Goal: Task Accomplishment & Management: Use online tool/utility

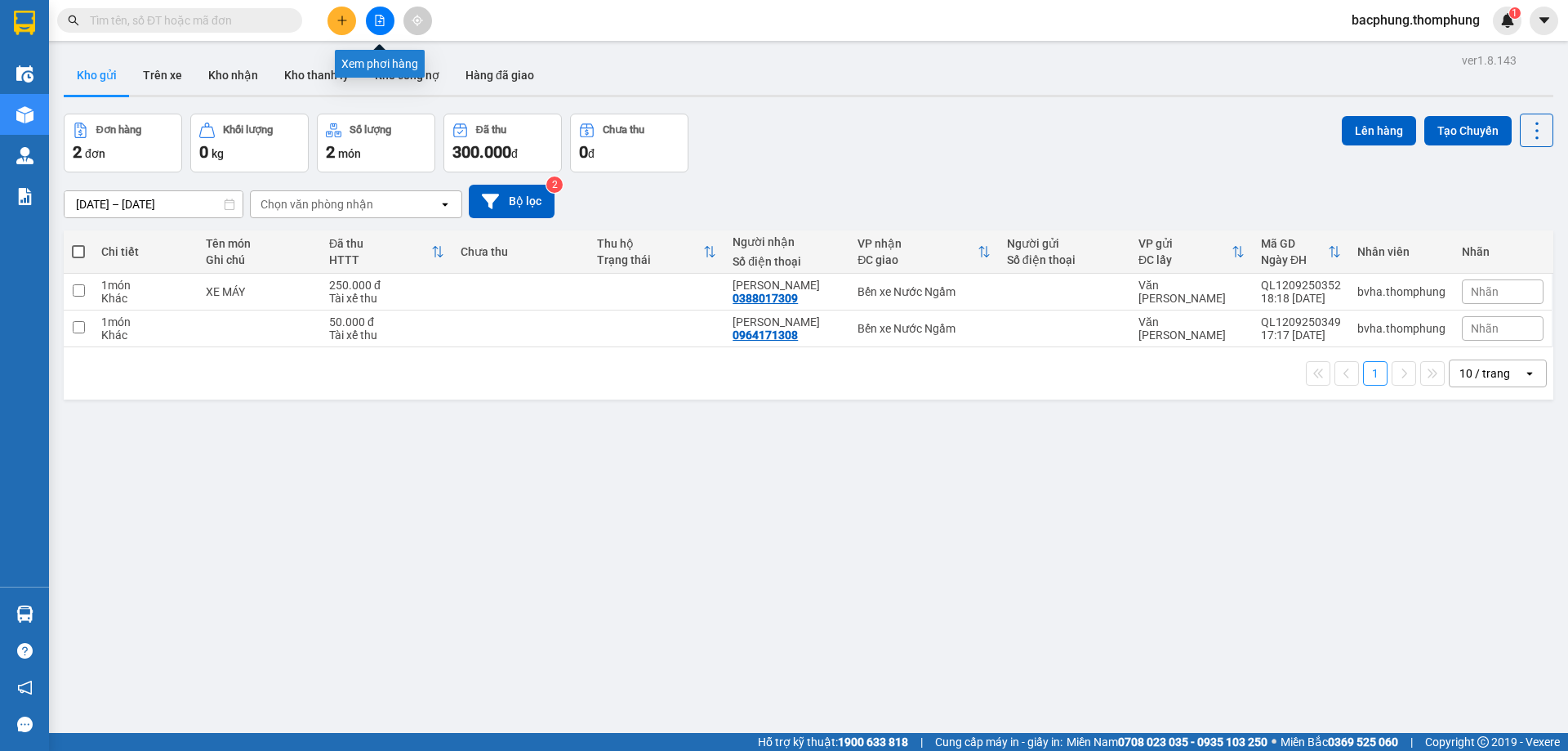
click at [376, 19] on icon "file-add" at bounding box center [379, 20] width 11 height 11
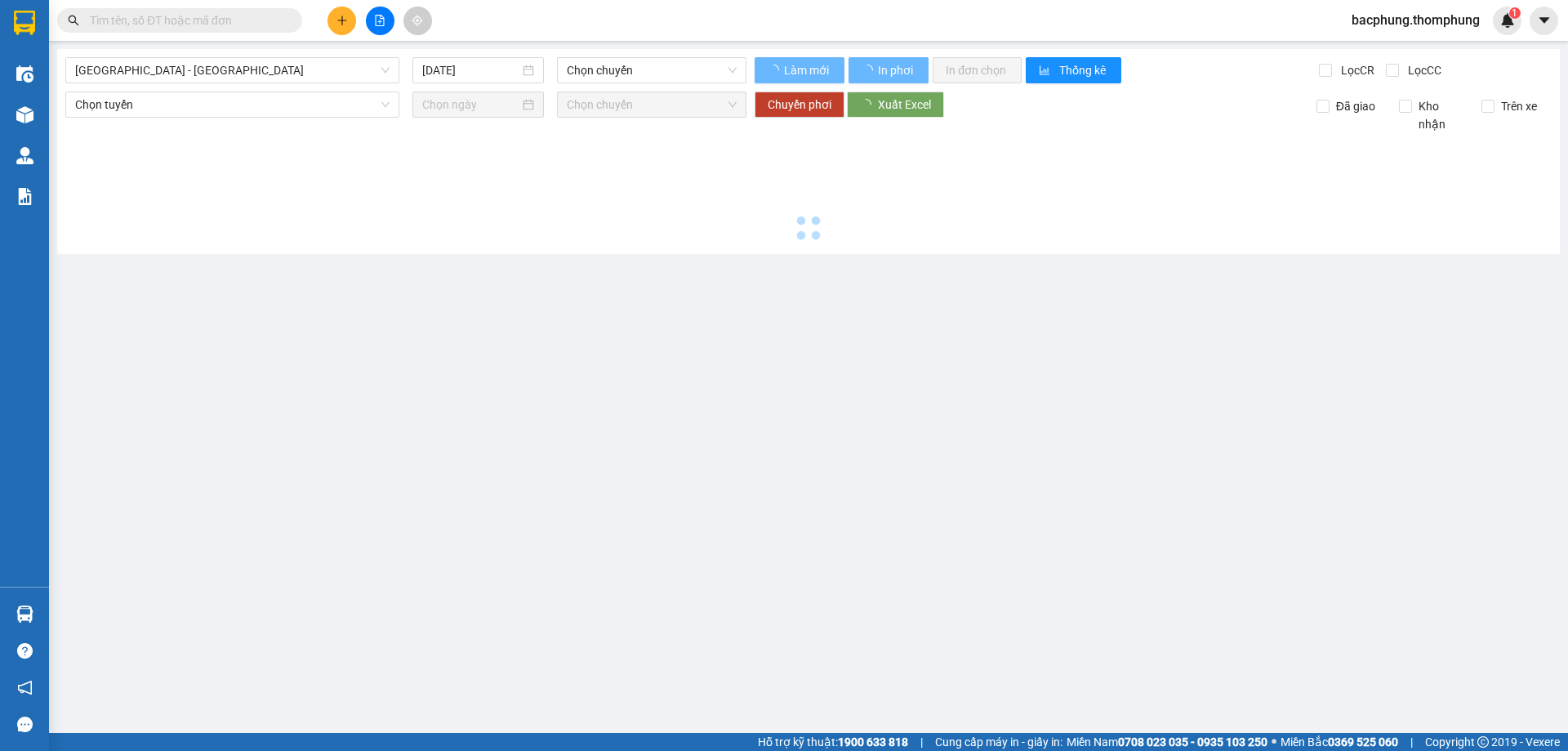
click at [376, 19] on icon "file-add" at bounding box center [379, 20] width 11 height 11
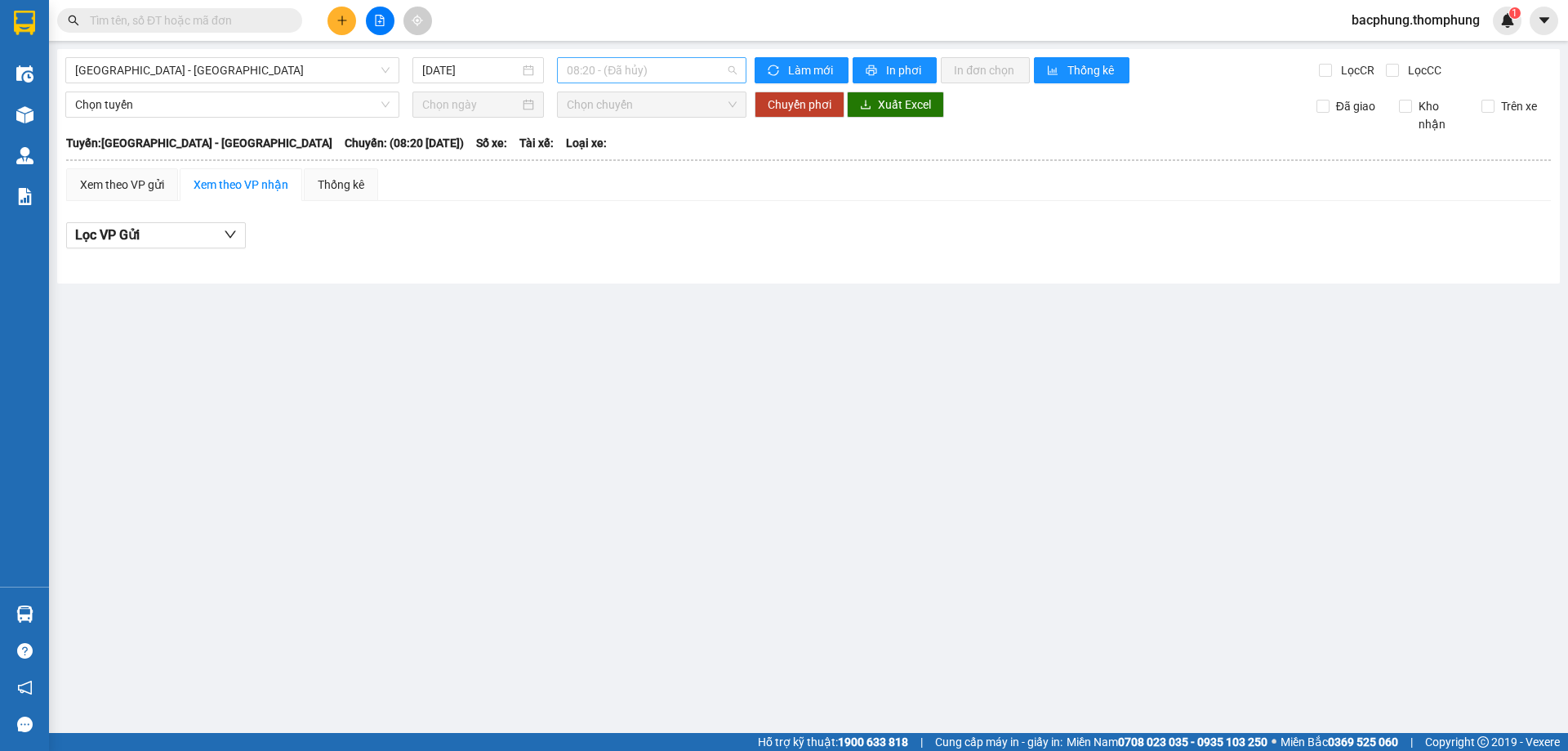
click at [608, 68] on span "08:20 - (Đã [PERSON_NAME])" at bounding box center [652, 70] width 170 height 24
click at [595, 203] on div "13:30" at bounding box center [630, 207] width 127 height 18
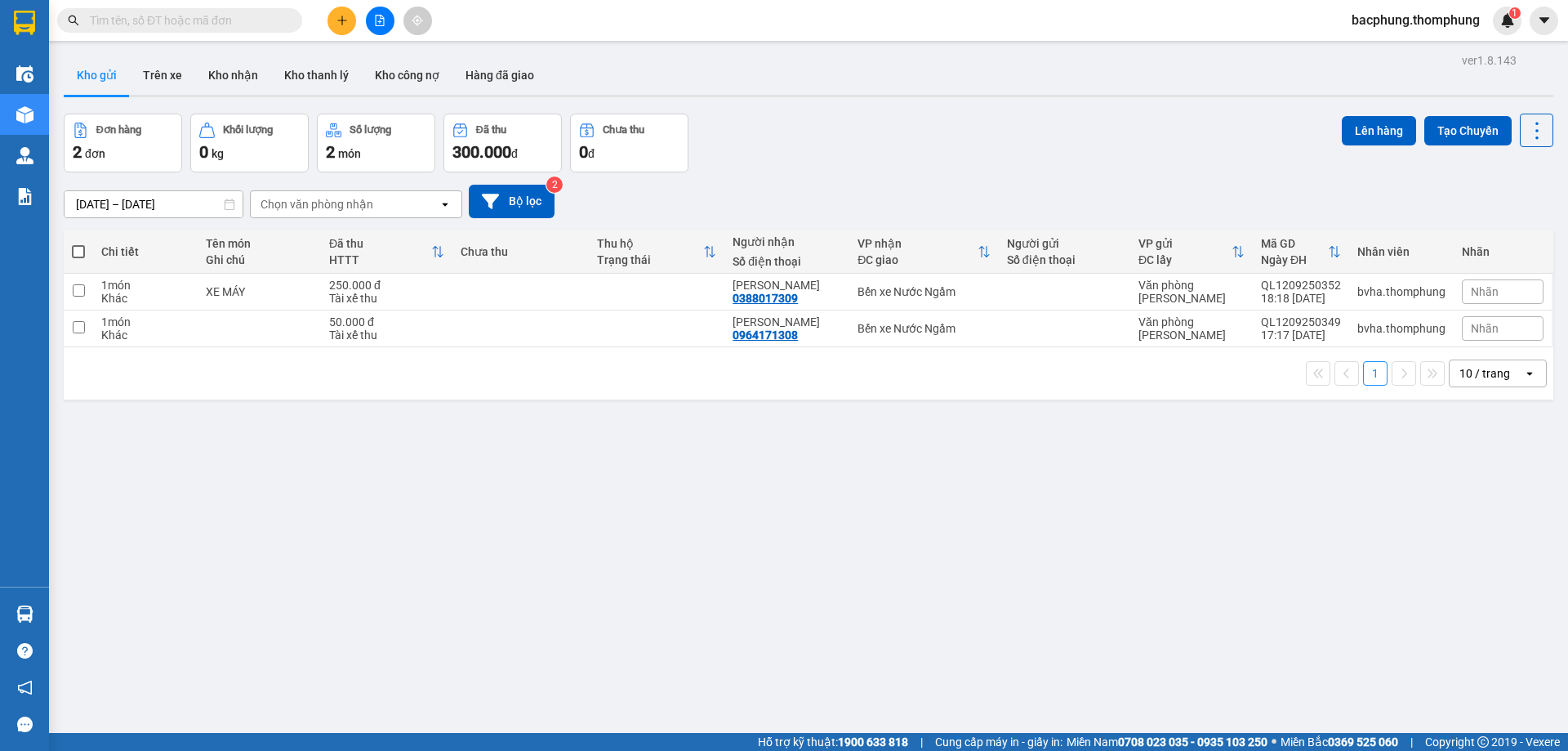
click at [378, 22] on icon "file-add" at bounding box center [380, 20] width 9 height 11
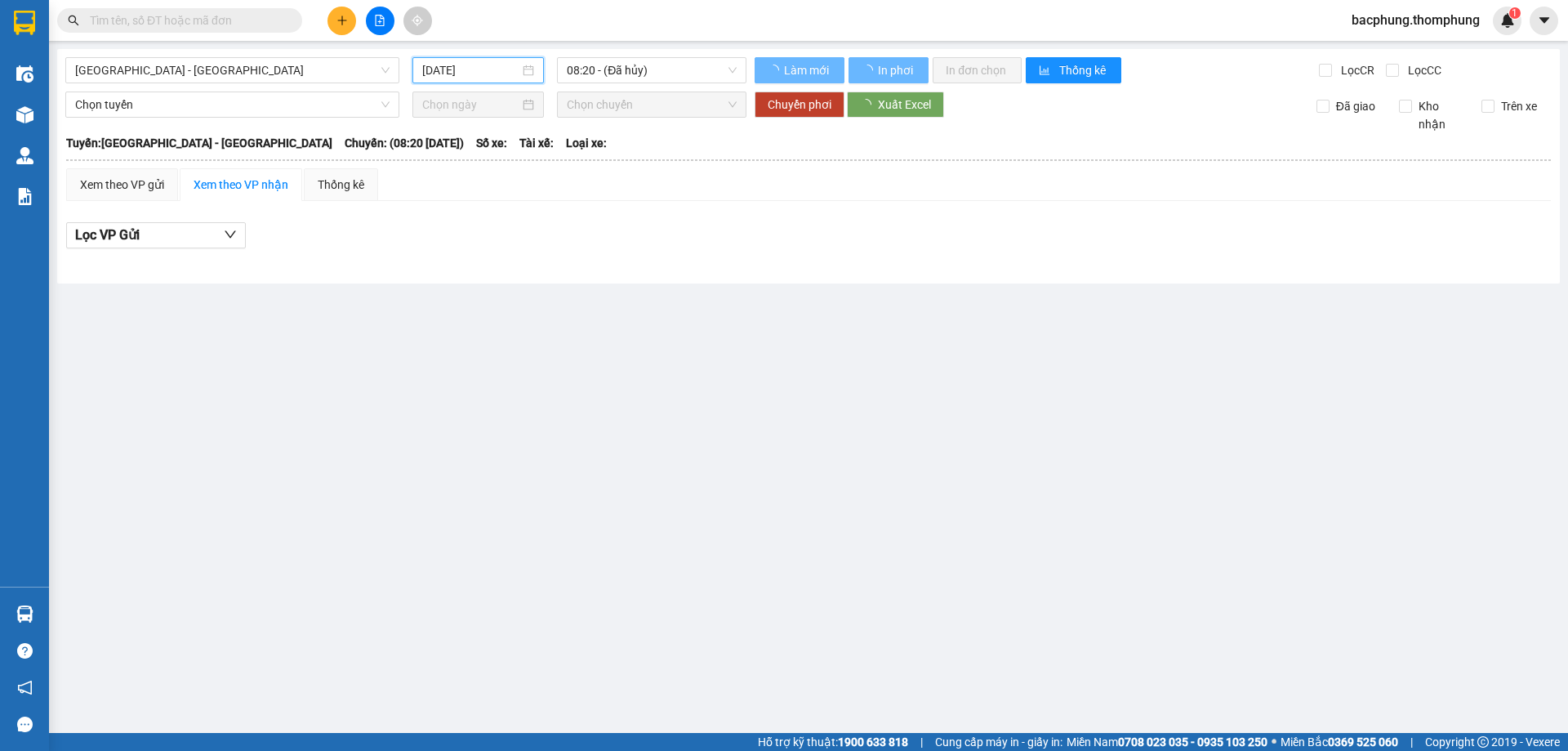
click at [483, 73] on input "[DATE]" at bounding box center [471, 70] width 97 height 18
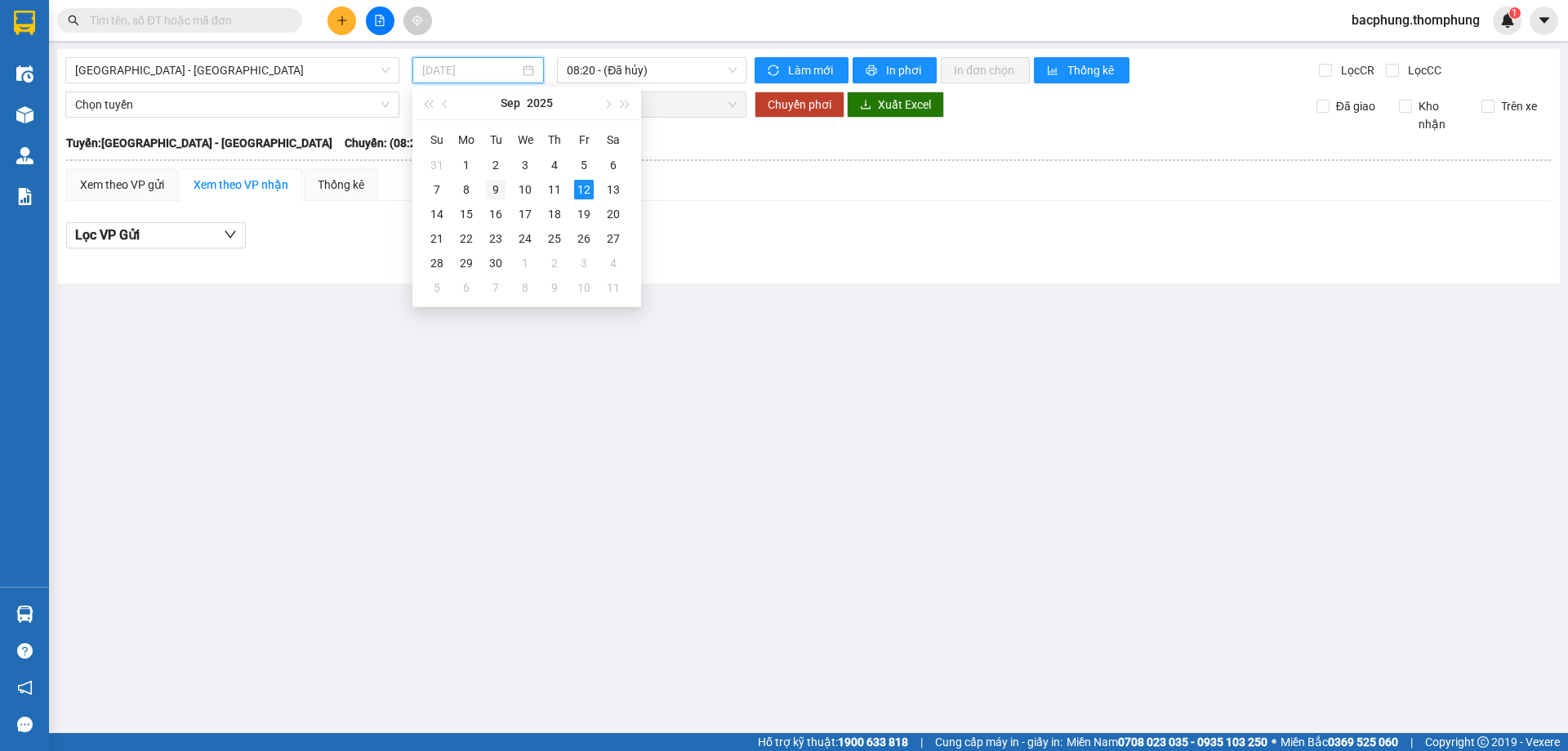
click at [500, 190] on div "9" at bounding box center [496, 189] width 20 height 20
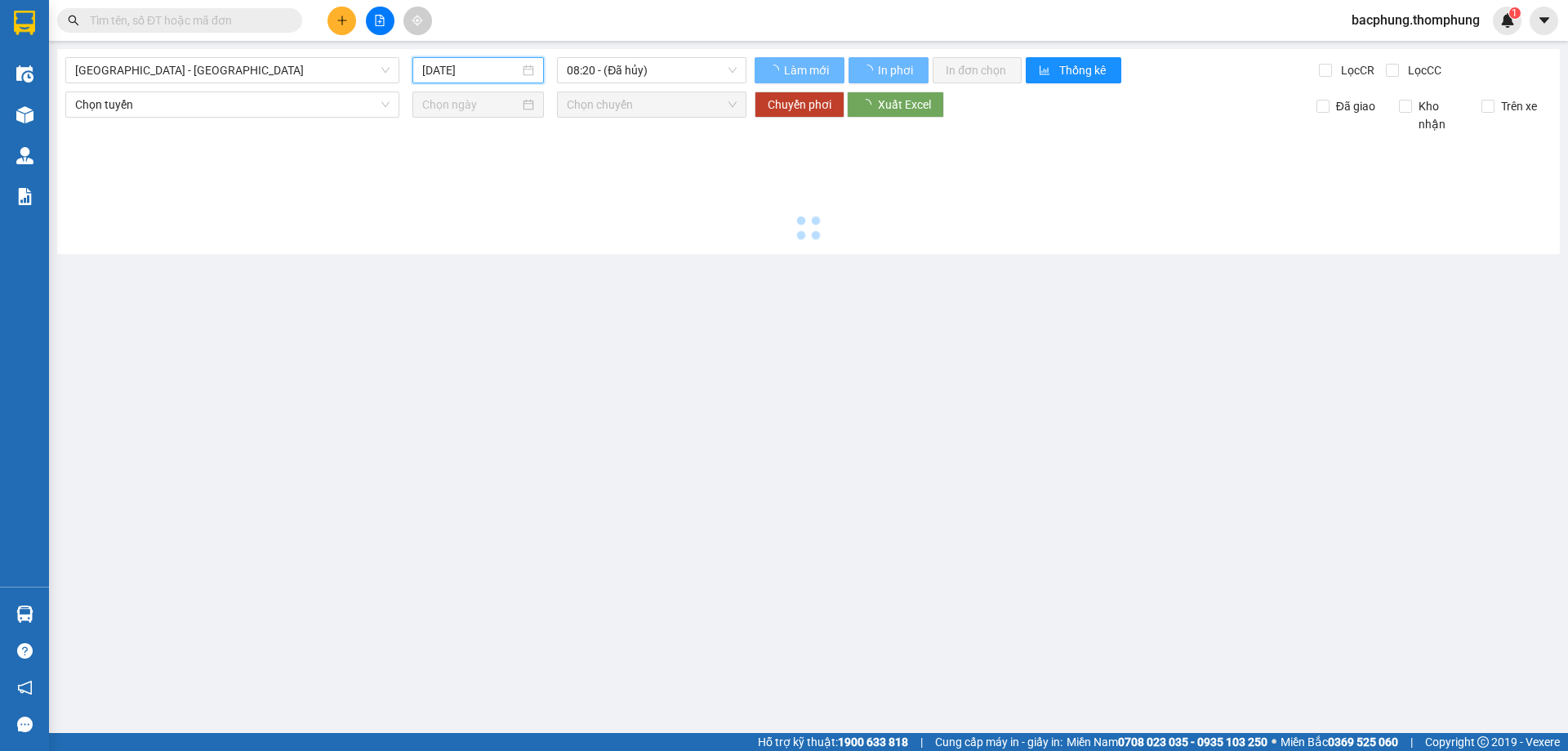
type input "[DATE]"
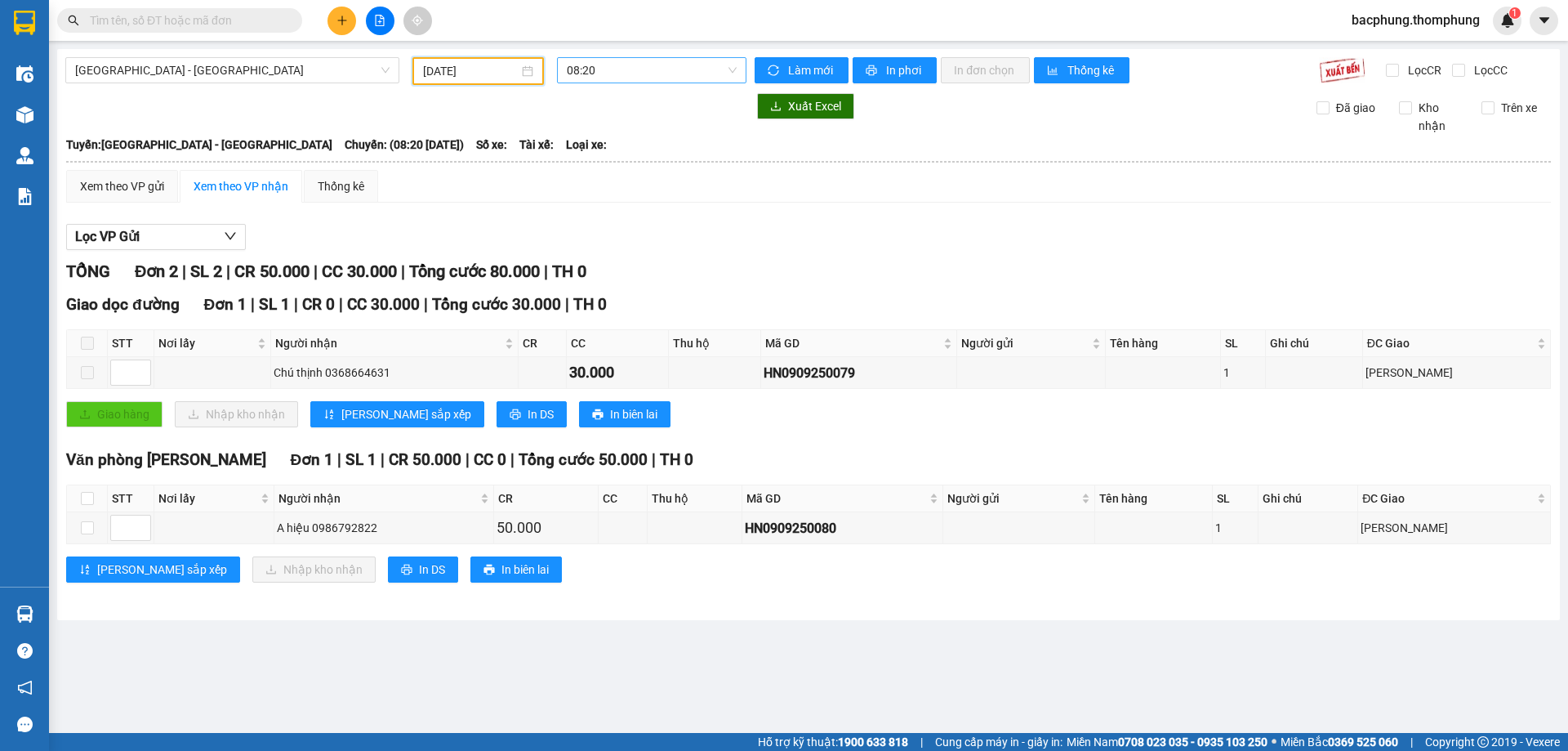
click at [619, 72] on span "08:20" at bounding box center [652, 70] width 170 height 24
drag, startPoint x: 618, startPoint y: 263, endPoint x: 622, endPoint y: 249, distance: 14.6
click at [619, 260] on div "16:30" at bounding box center [630, 259] width 127 height 18
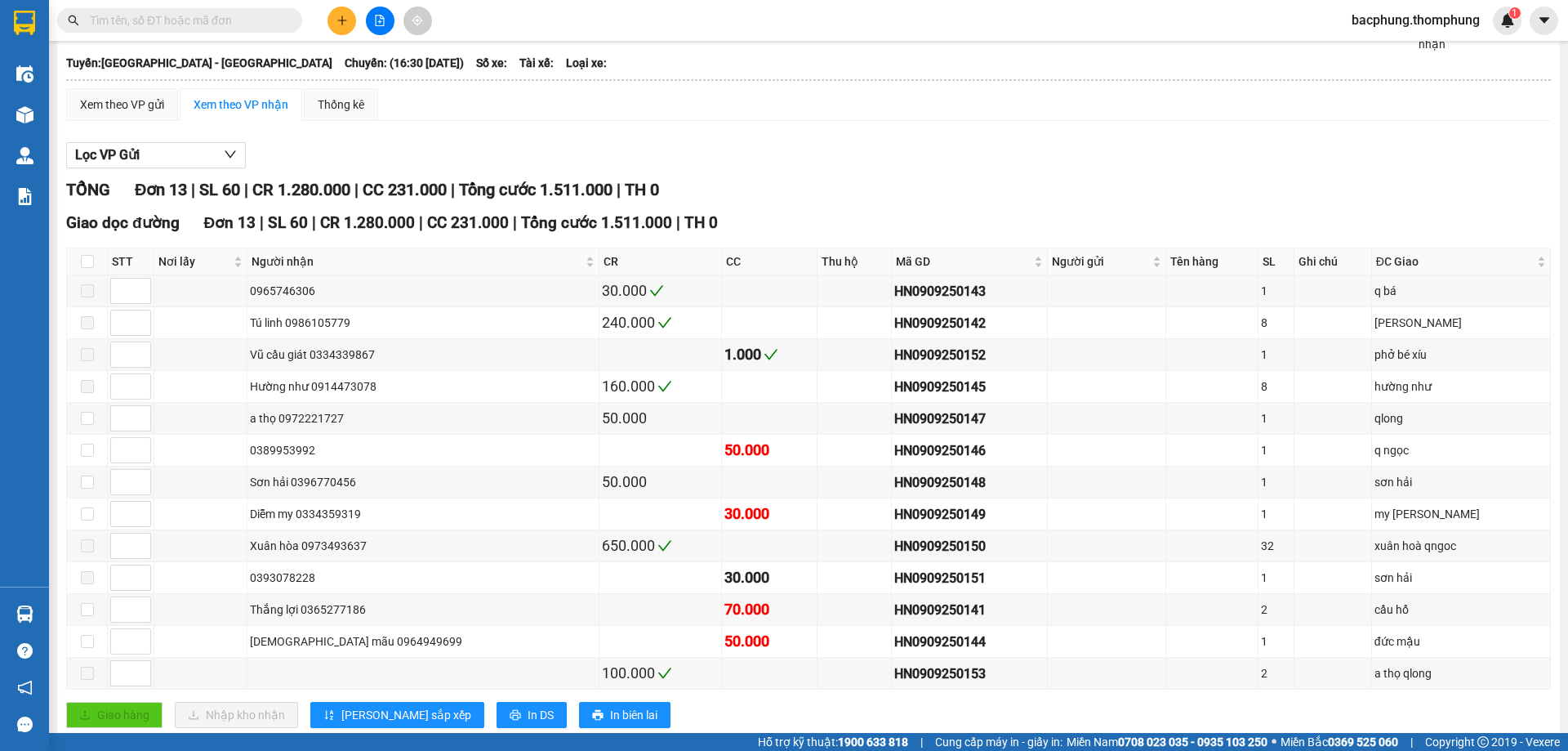
scroll to position [122, 0]
